Goal: Transaction & Acquisition: Obtain resource

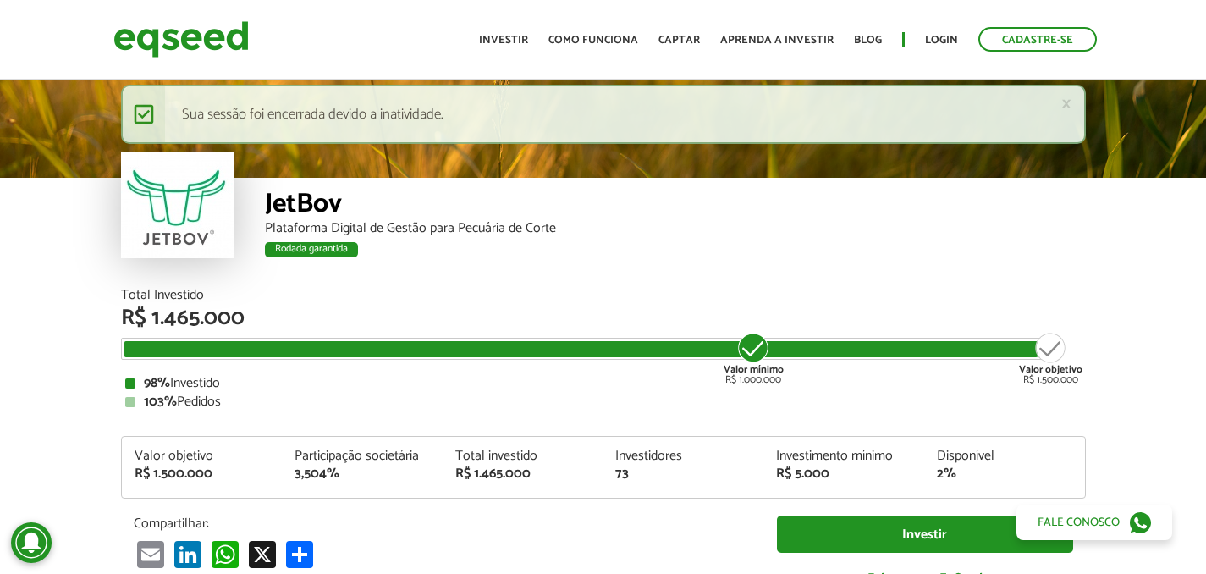
scroll to position [2003, 0]
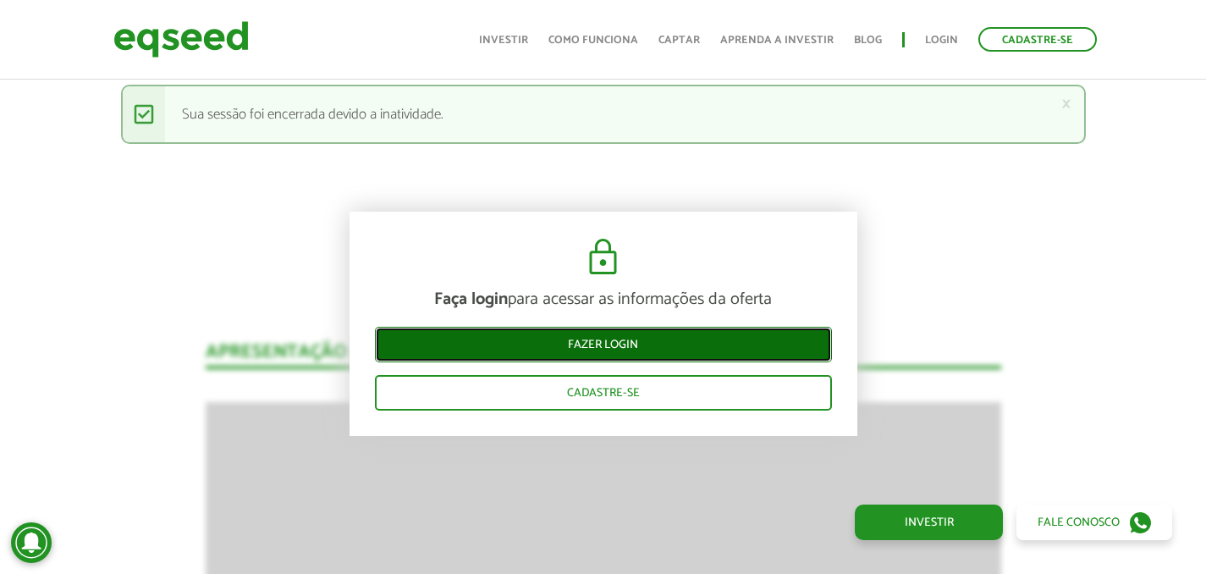
click at [751, 344] on link "Fazer login" at bounding box center [603, 345] width 457 height 36
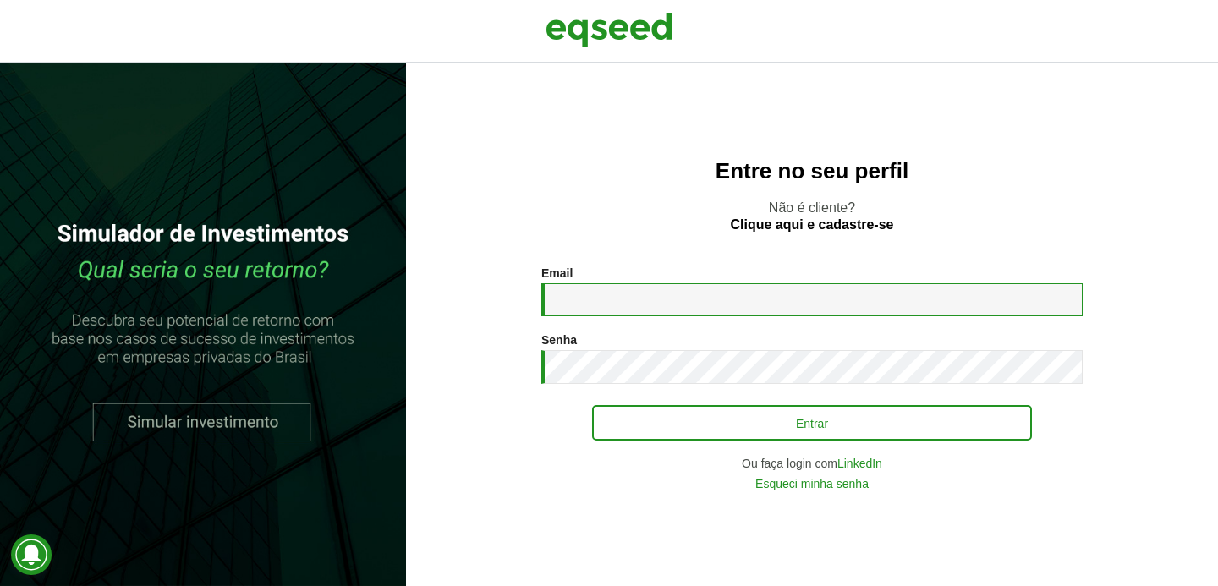
type input "**********"
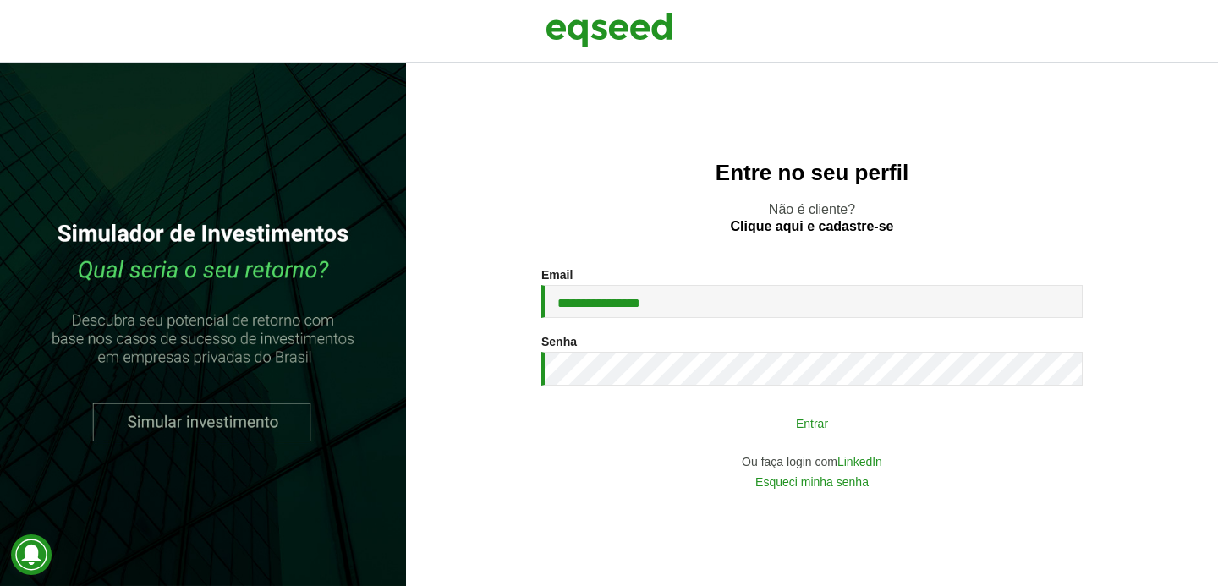
click at [686, 420] on button "Entrar" at bounding box center [812, 423] width 440 height 32
